Goal: Task Accomplishment & Management: Manage account settings

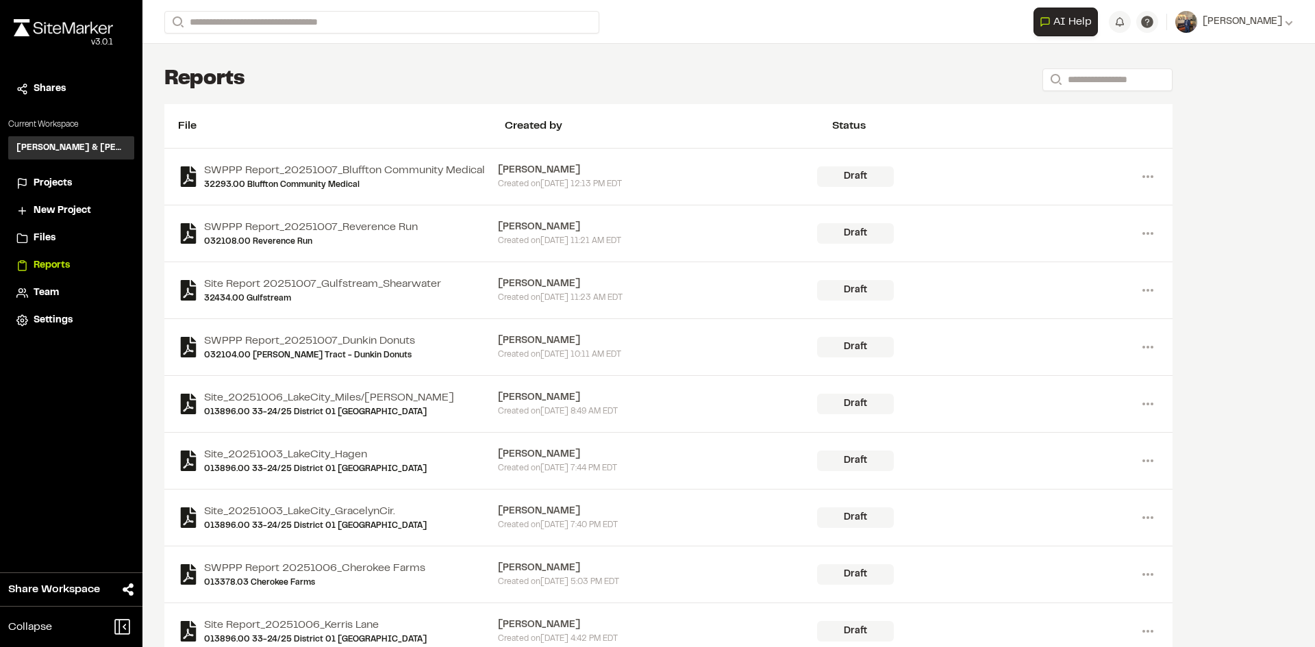
click at [45, 190] on span "Projects" at bounding box center [53, 183] width 38 height 15
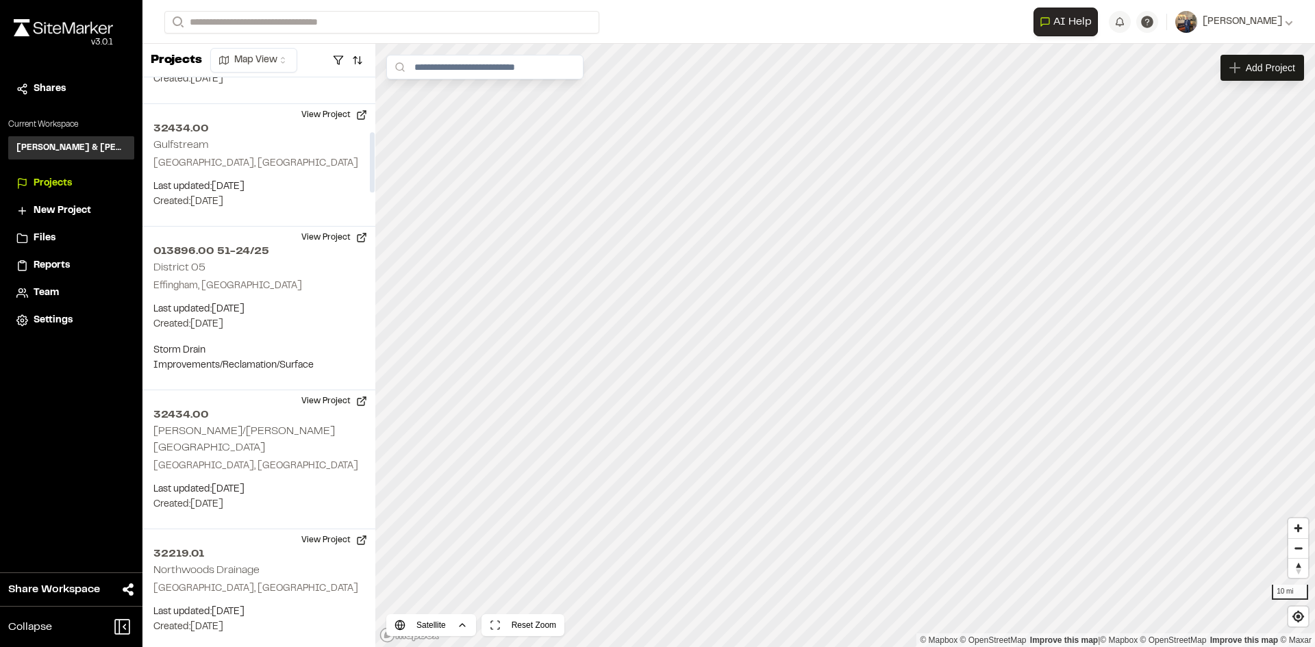
scroll to position [548, 0]
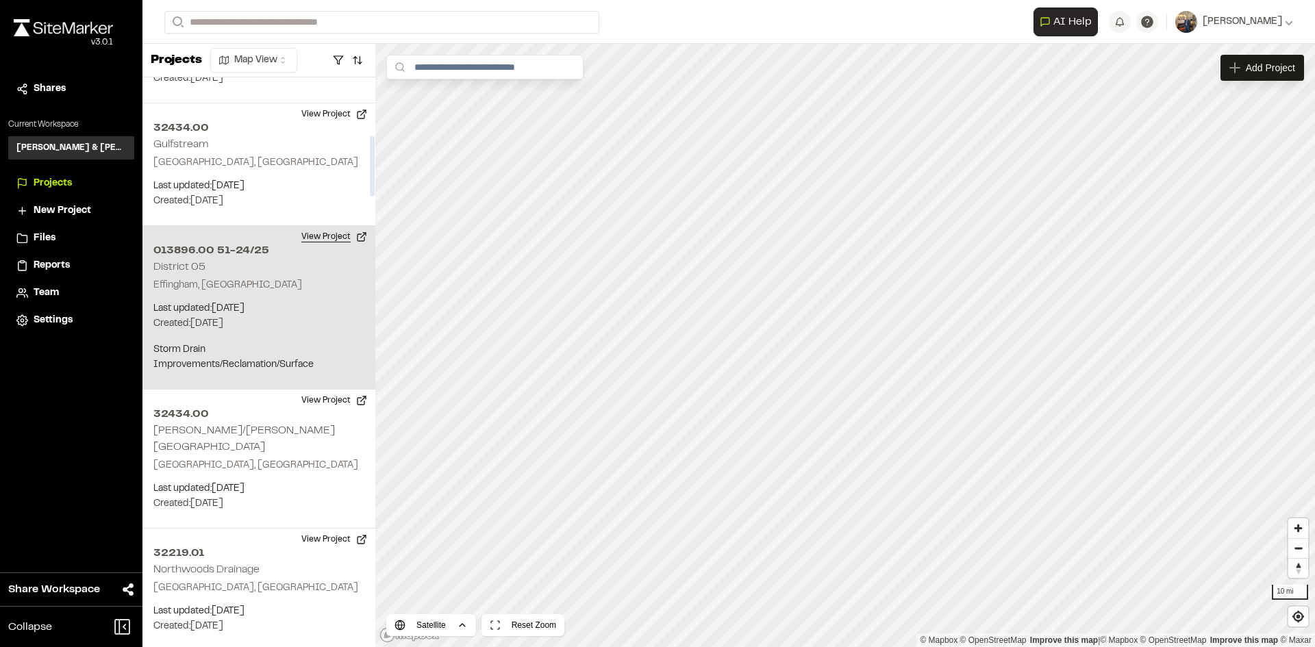
click at [315, 226] on button "View Project" at bounding box center [334, 237] width 82 height 22
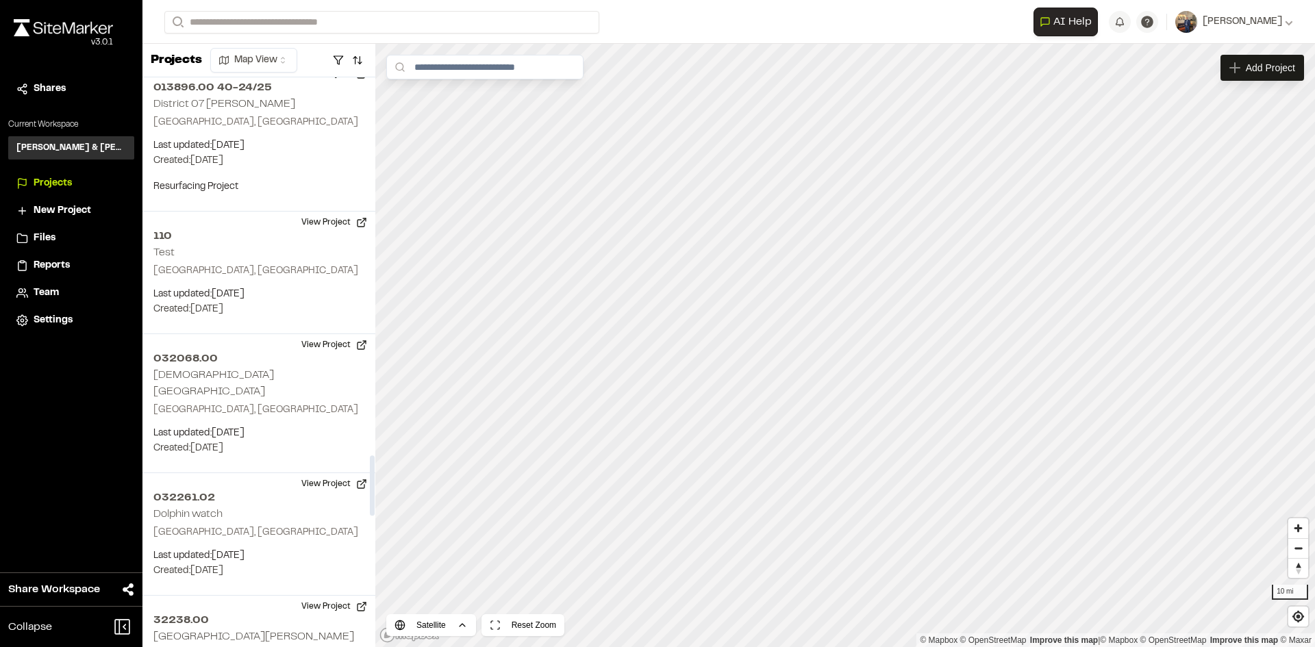
scroll to position [3288, 0]
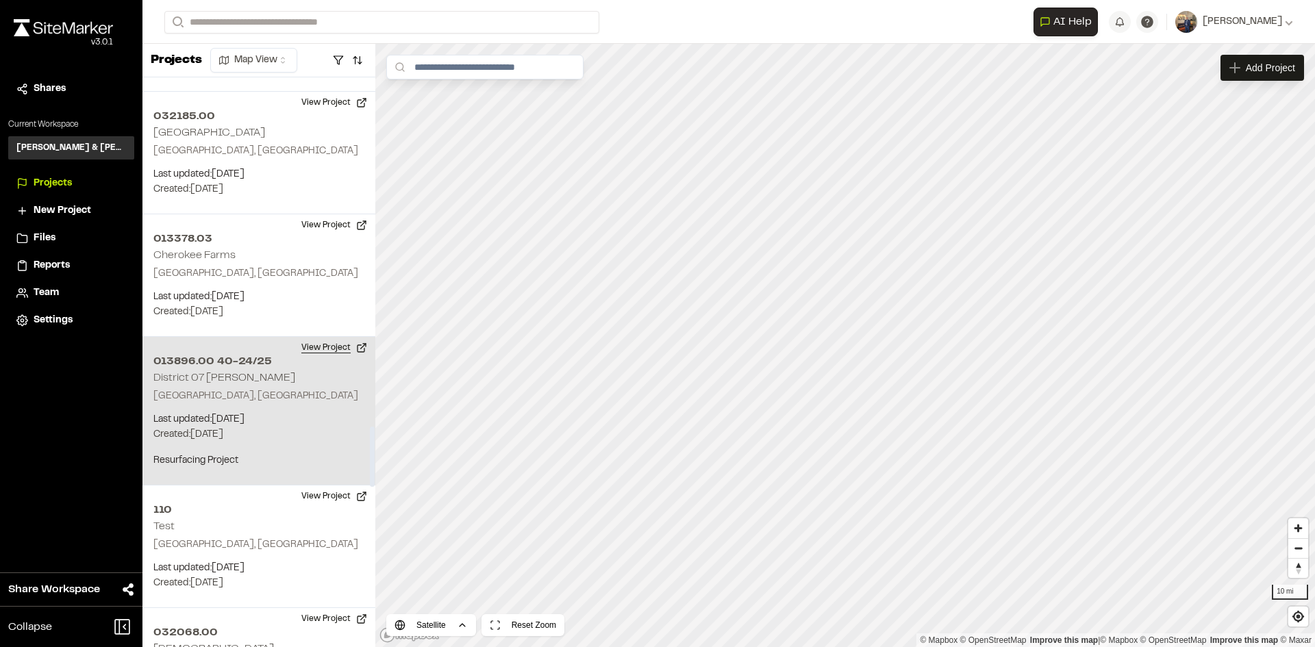
click at [312, 337] on button "View Project" at bounding box center [334, 348] width 82 height 22
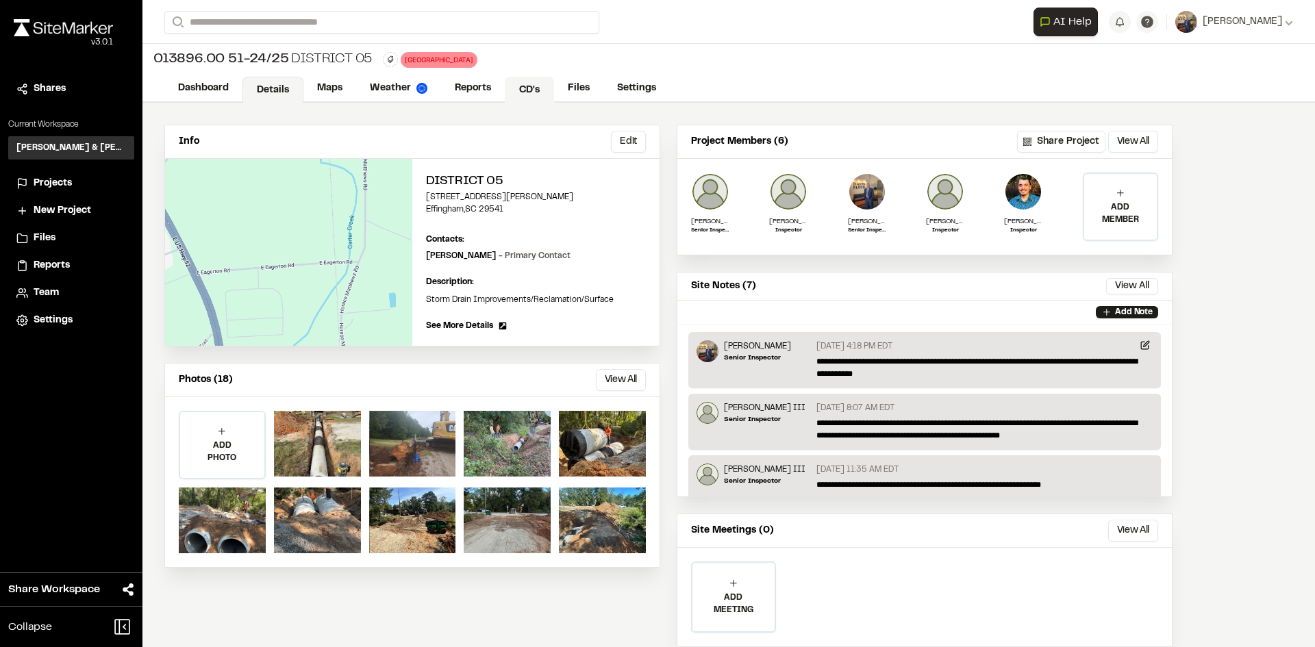
click at [529, 90] on link "CD's" at bounding box center [529, 90] width 49 height 26
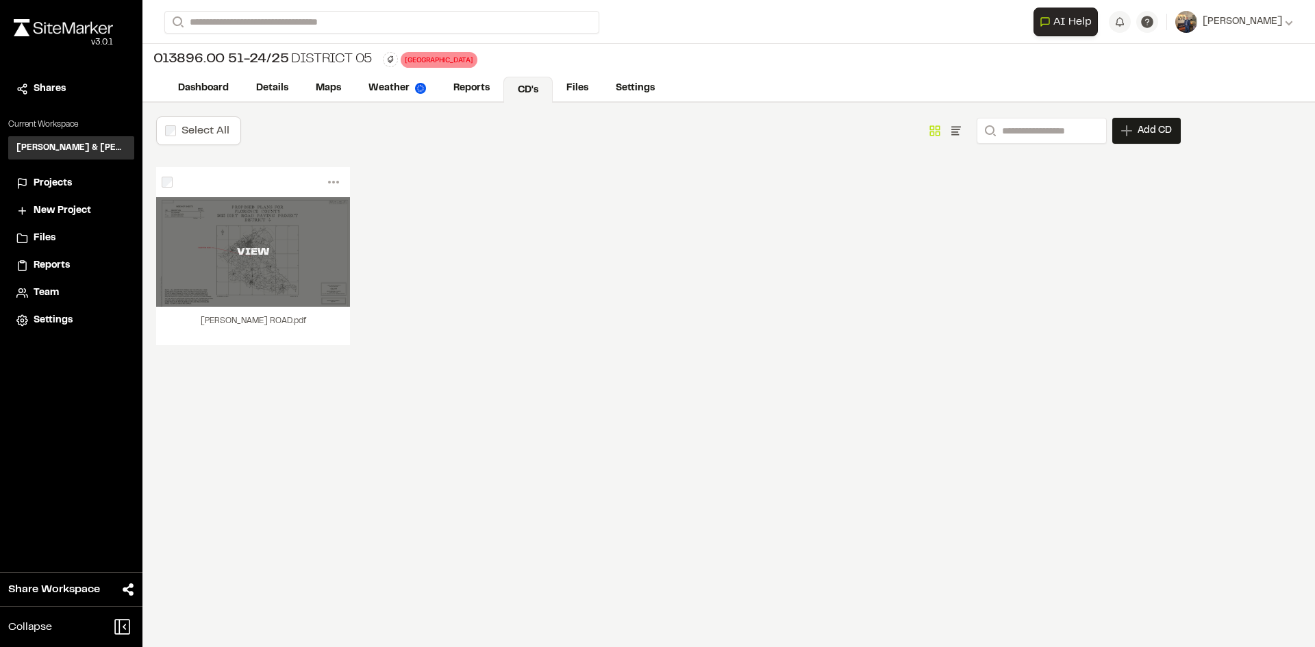
click at [269, 257] on div "VIEW" at bounding box center [253, 252] width 194 height 16
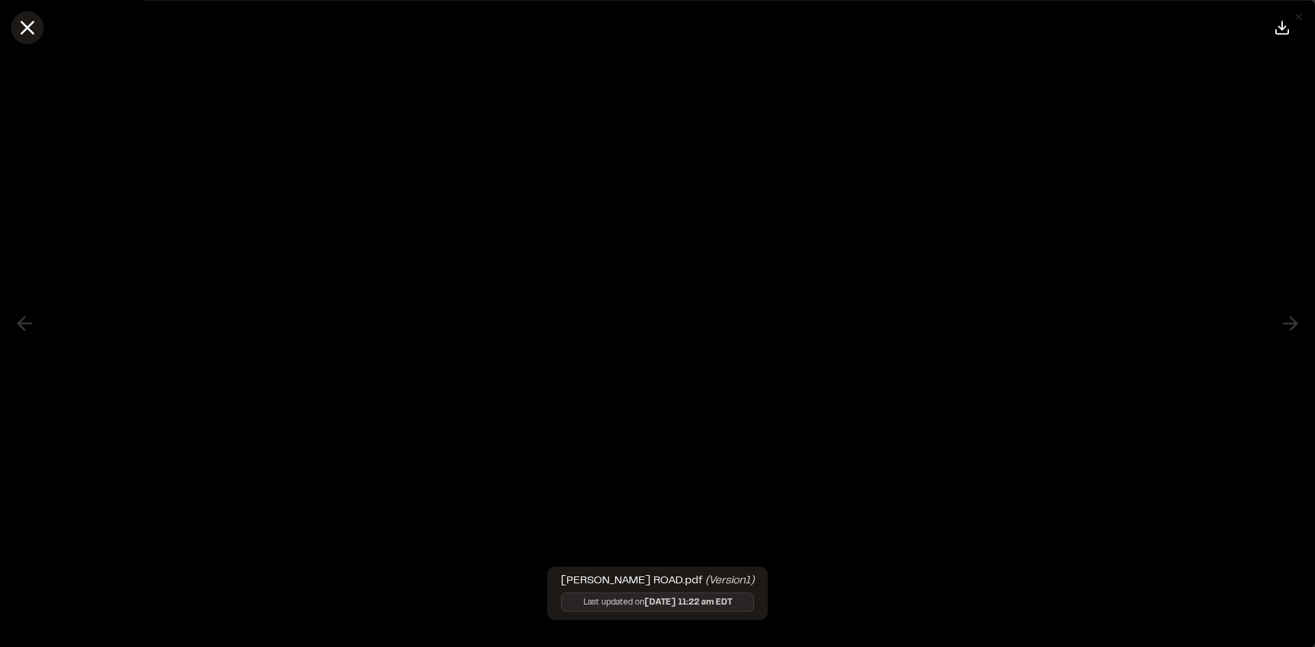
click at [34, 27] on icon at bounding box center [27, 27] width 23 height 23
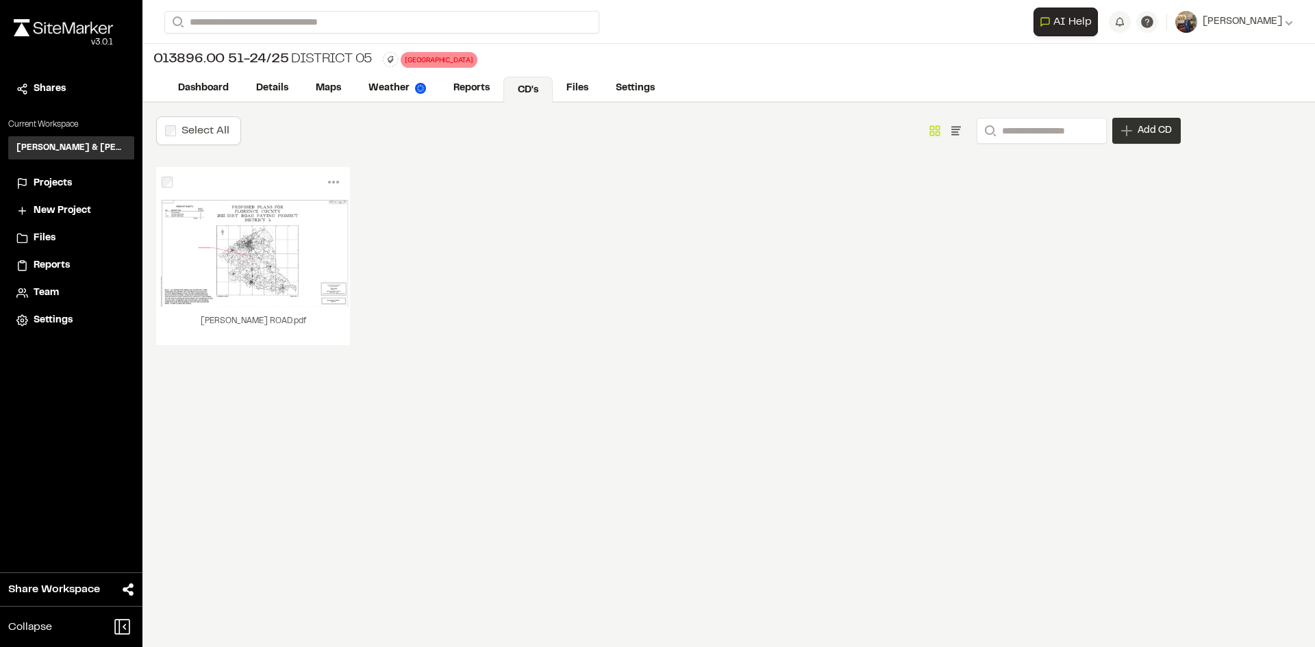
click at [1141, 135] on span "Add CD" at bounding box center [1155, 131] width 34 height 14
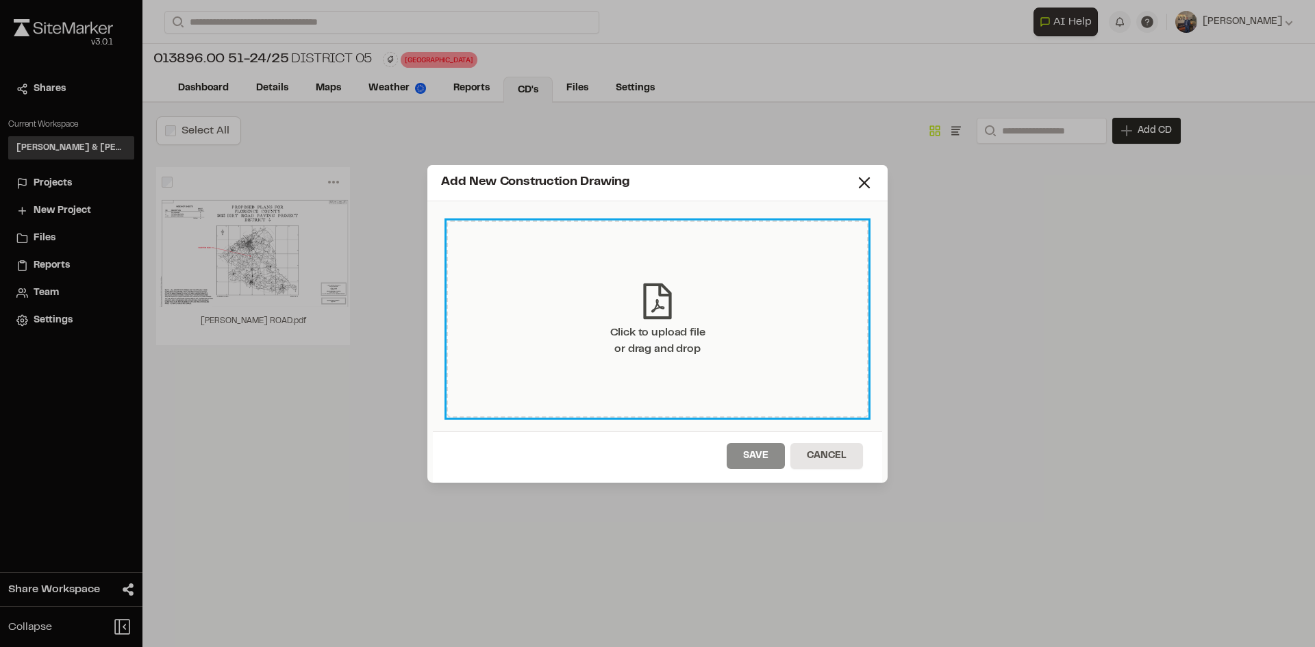
click at [660, 313] on icon at bounding box center [657, 301] width 41 height 41
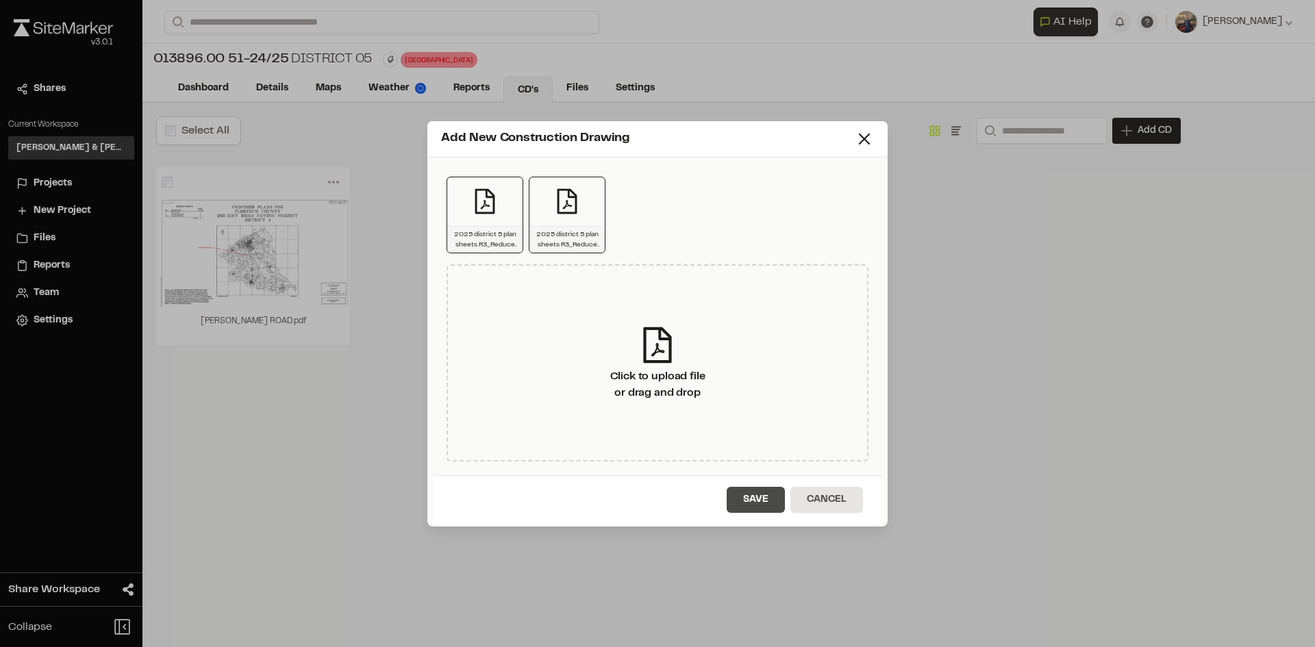
click at [773, 494] on button "Save" at bounding box center [756, 500] width 58 height 26
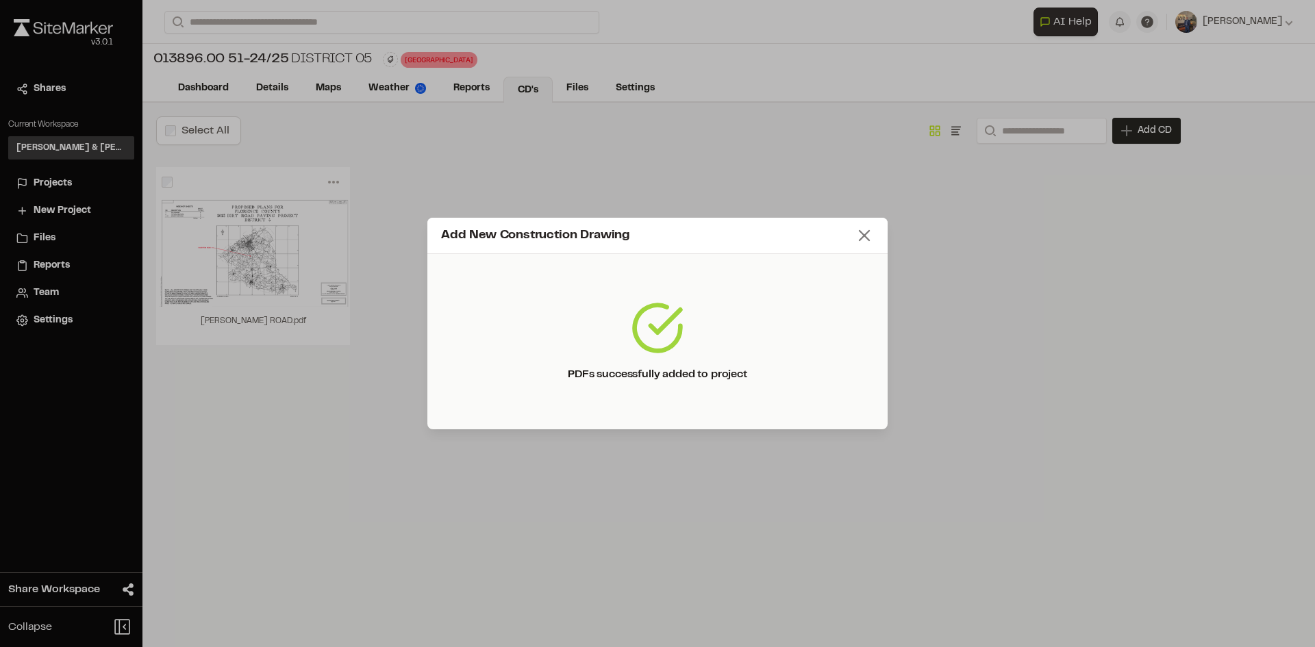
click at [861, 239] on line at bounding box center [865, 236] width 10 height 10
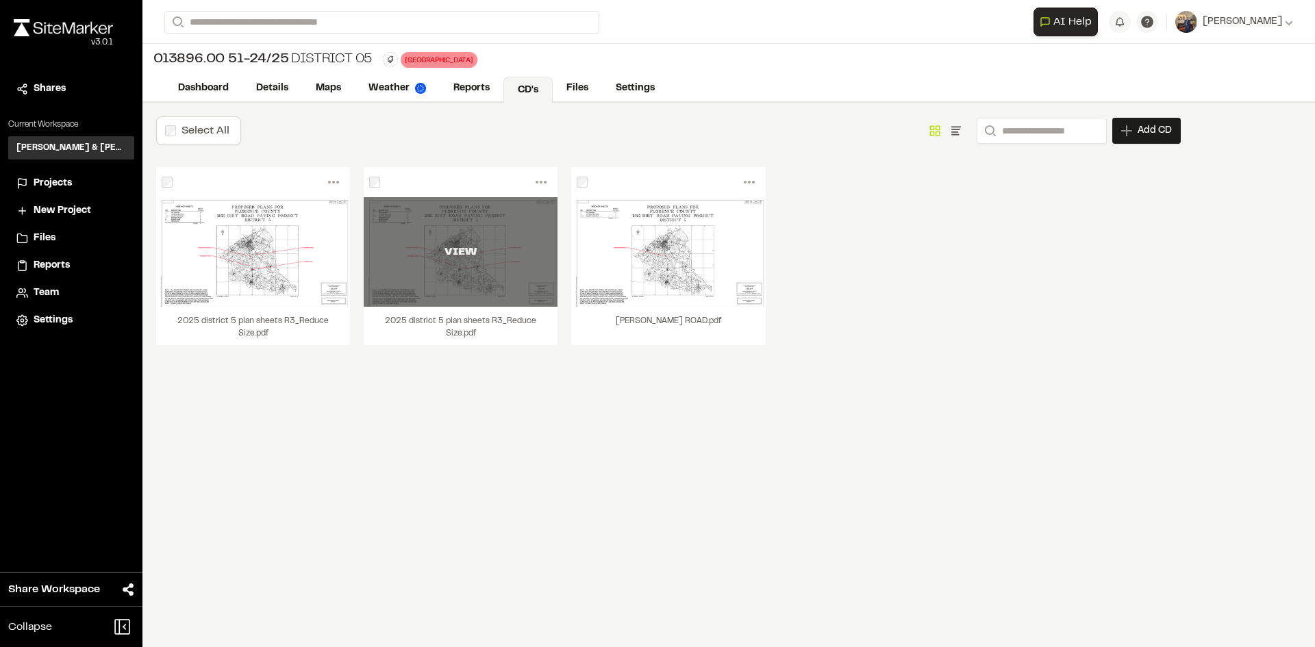
click at [466, 253] on div "VIEW" at bounding box center [461, 252] width 194 height 16
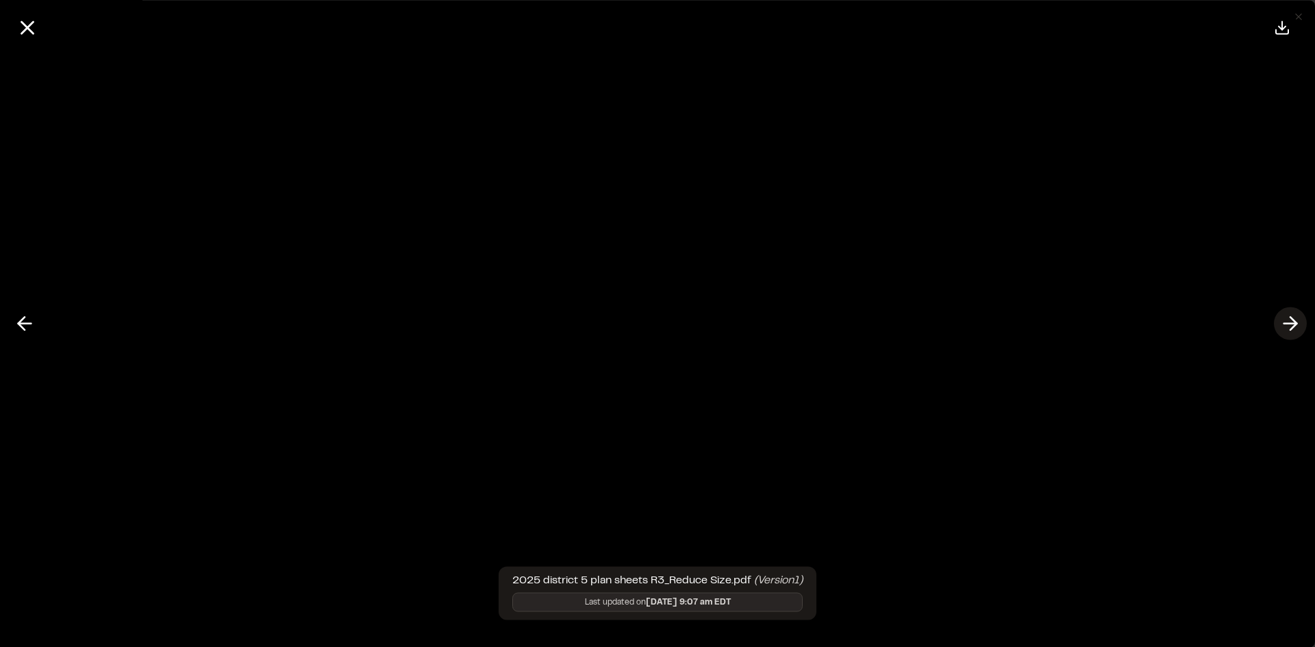
click at [1293, 324] on line at bounding box center [1290, 324] width 13 height 0
click at [23, 316] on icon at bounding box center [25, 323] width 22 height 23
